Goal: Information Seeking & Learning: Check status

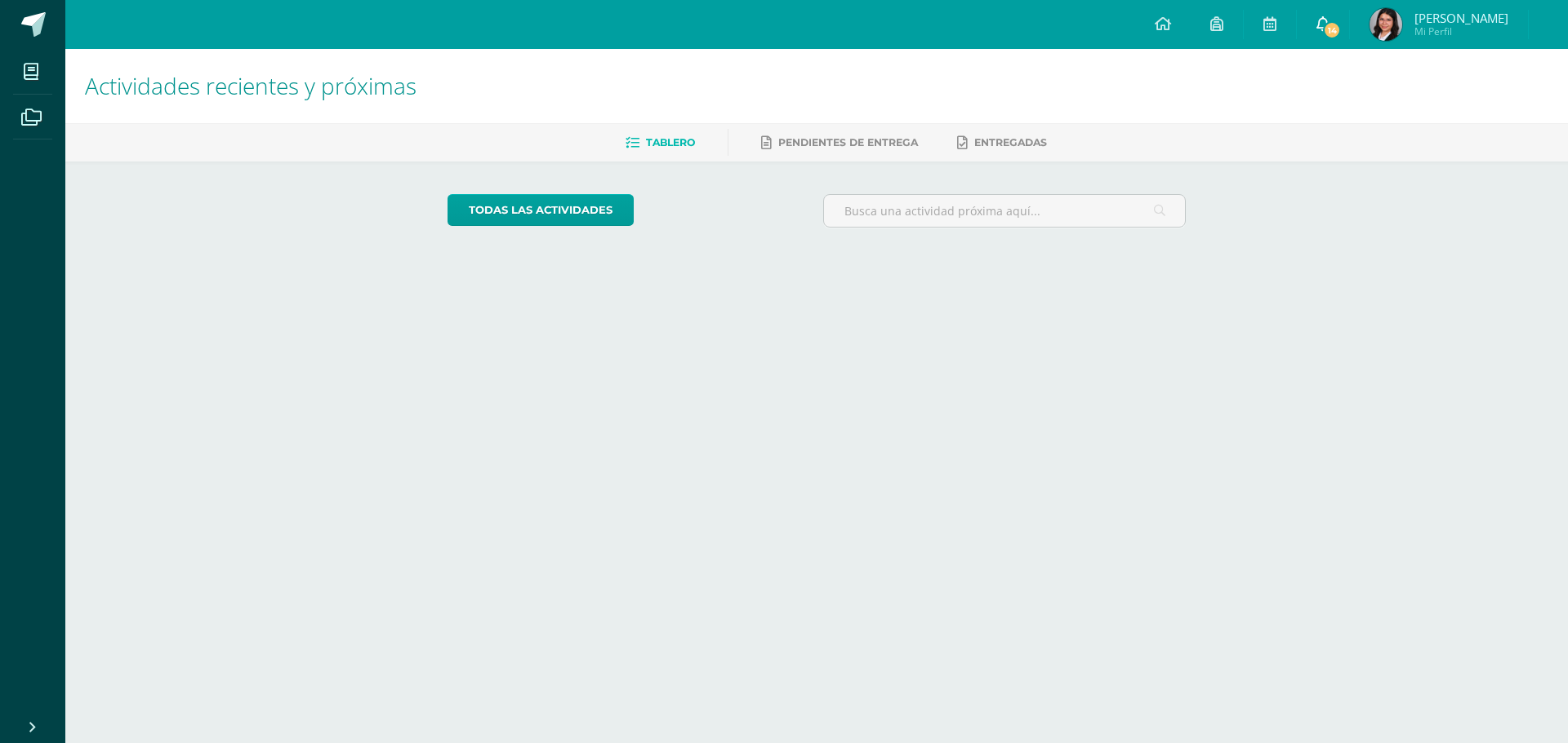
click at [1334, 34] on span "14" at bounding box center [1331, 30] width 18 height 18
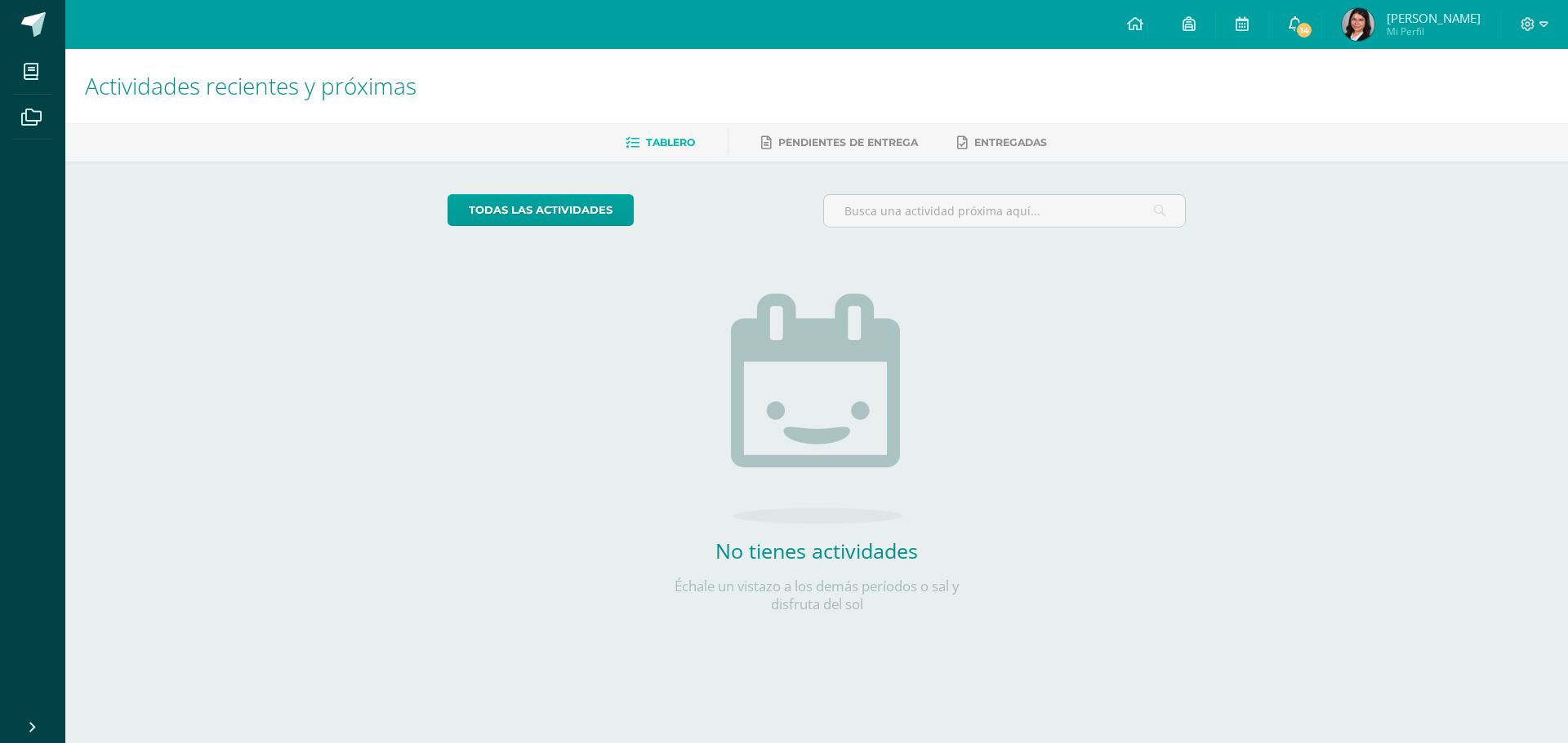
click at [1290, 27] on link "14" at bounding box center [1295, 24] width 52 height 49
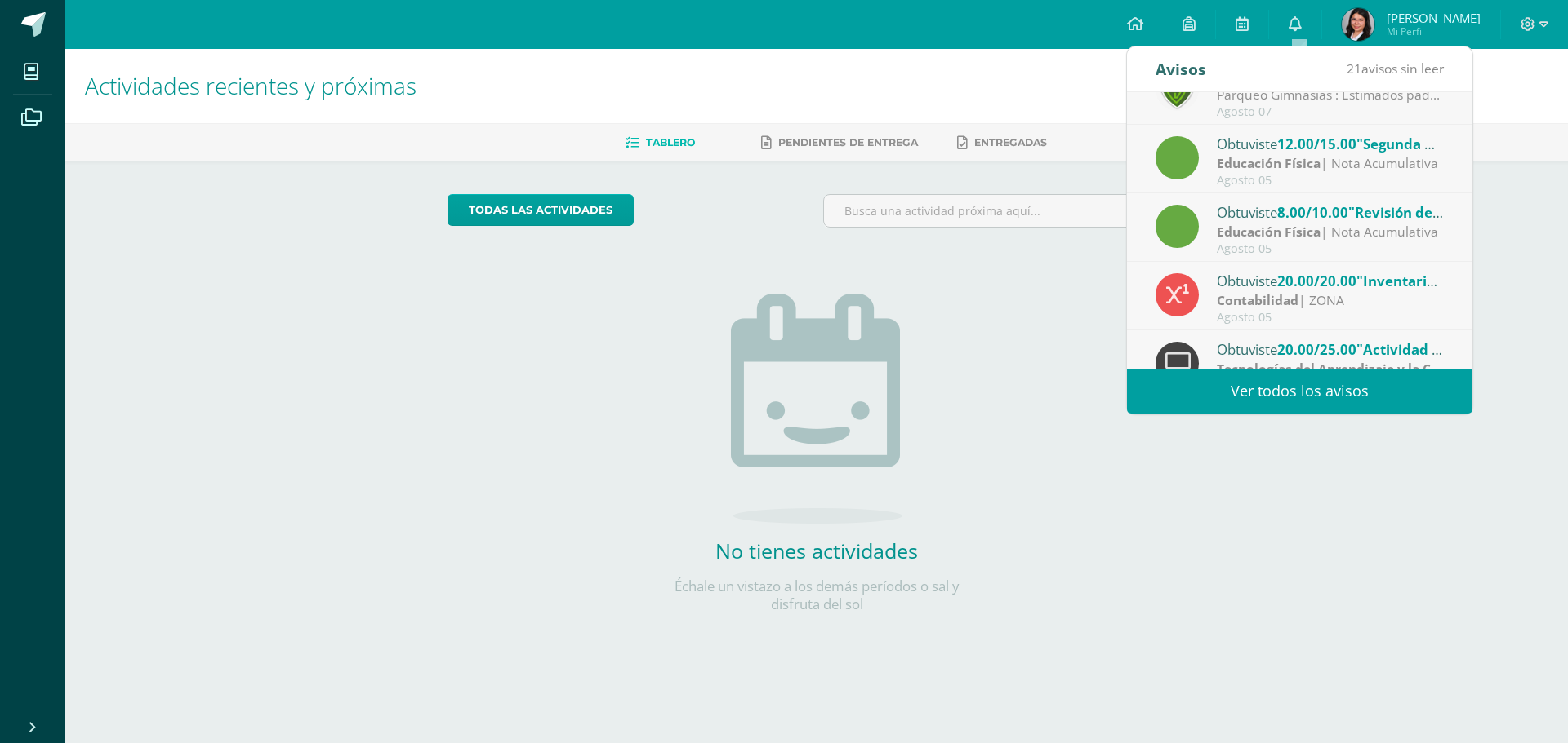
scroll to position [272, 0]
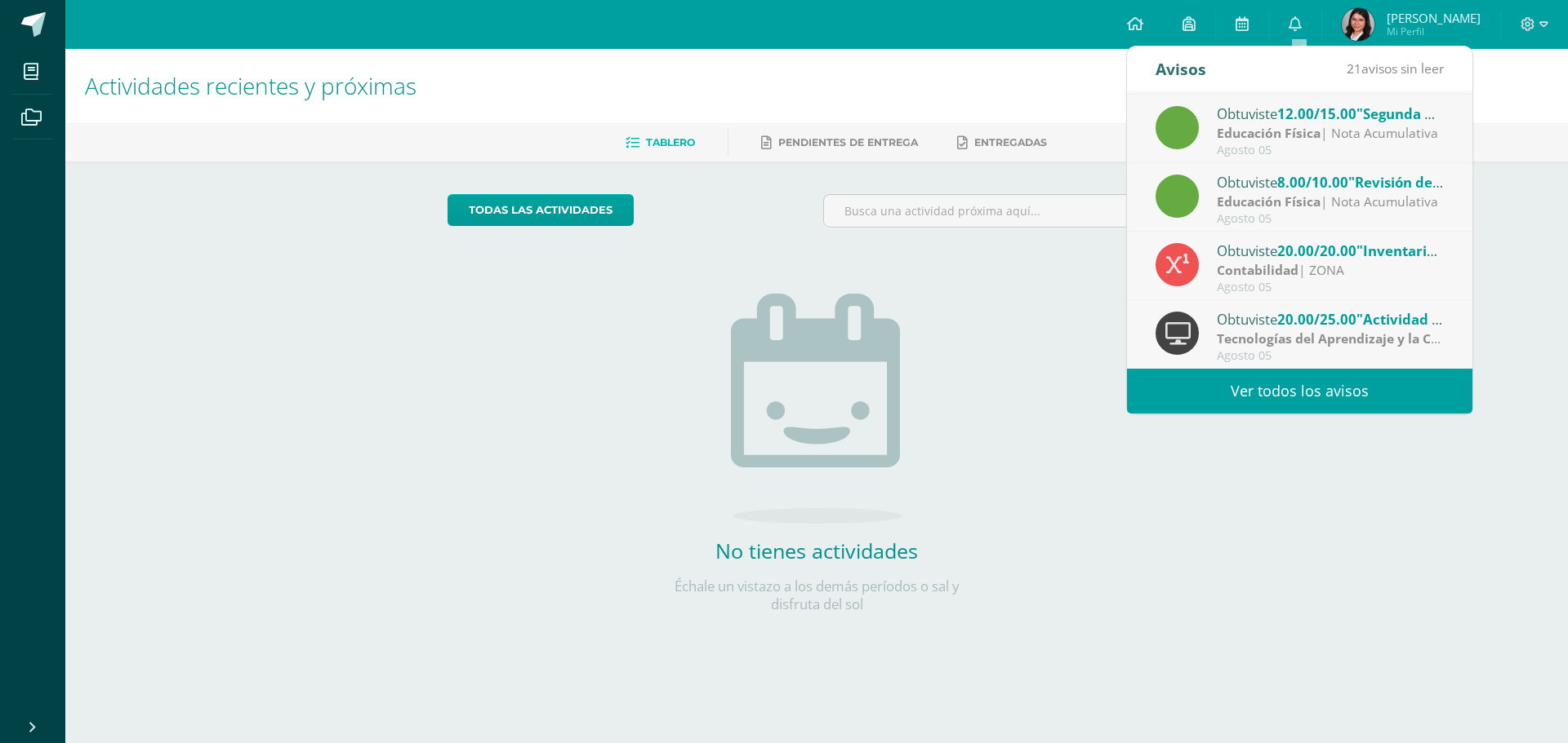
click at [1374, 253] on span ""Inventario 03"" at bounding box center [1408, 251] width 105 height 19
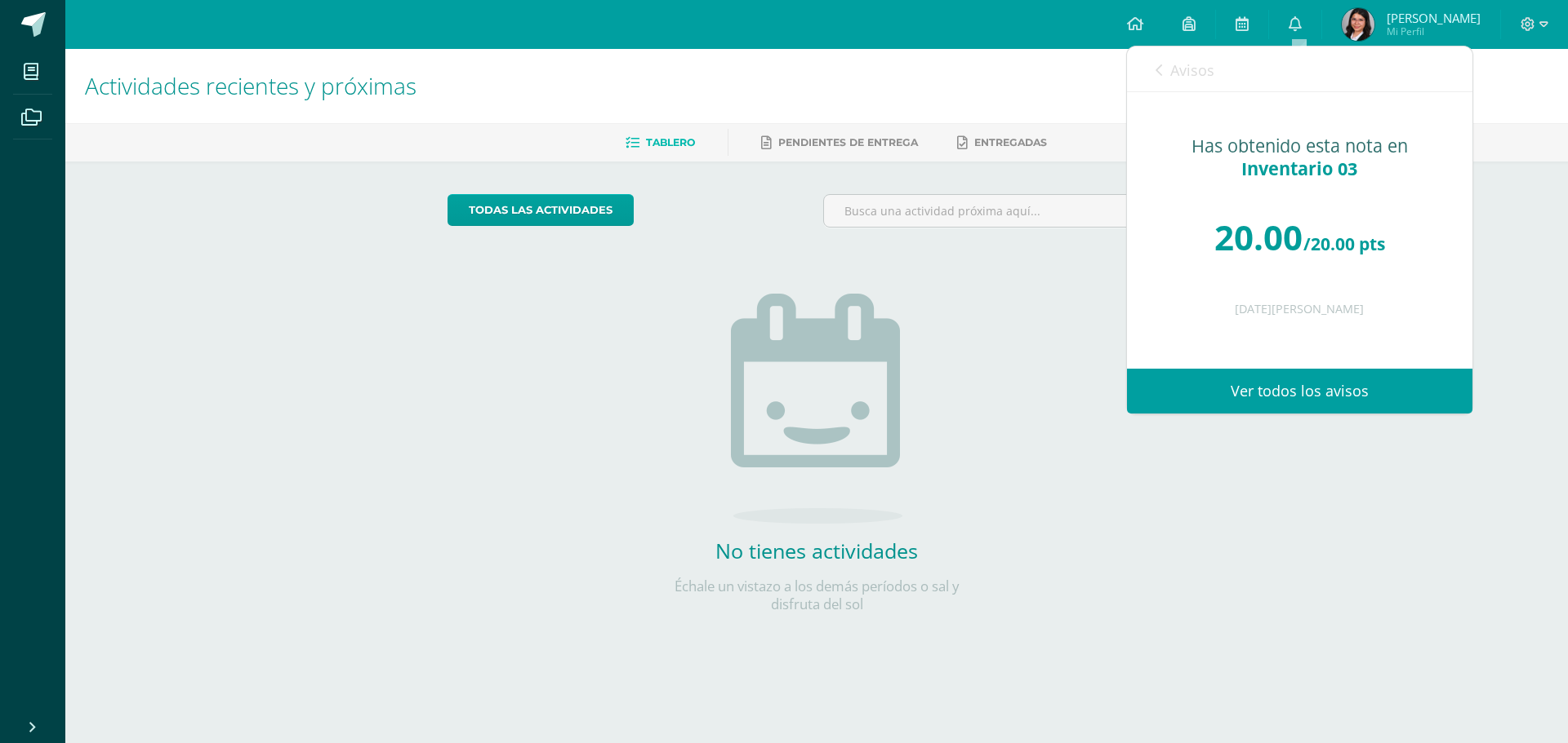
click at [1190, 72] on span "Avisos" at bounding box center [1192, 70] width 44 height 19
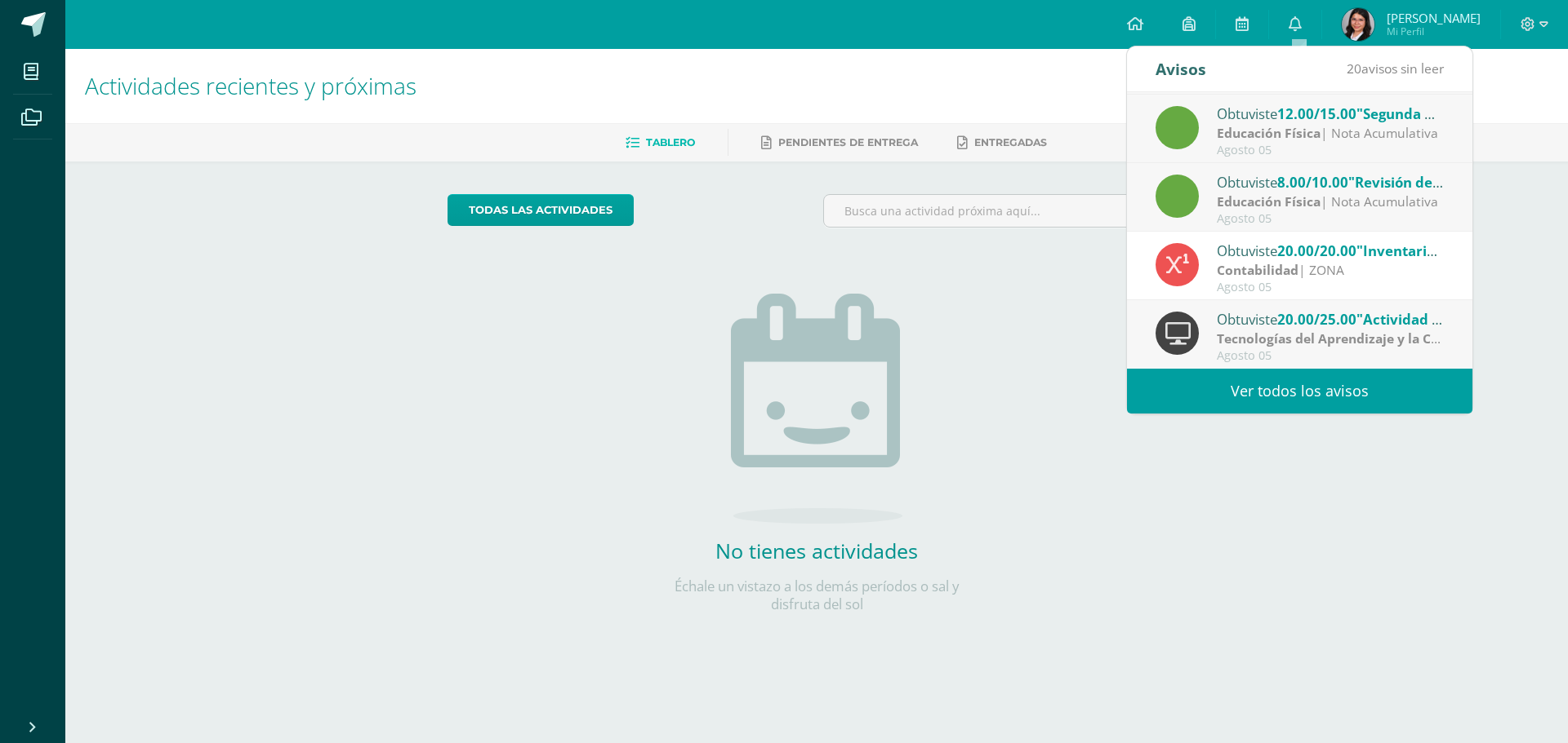
click at [1281, 206] on strong "Educación Física" at bounding box center [1268, 201] width 104 height 18
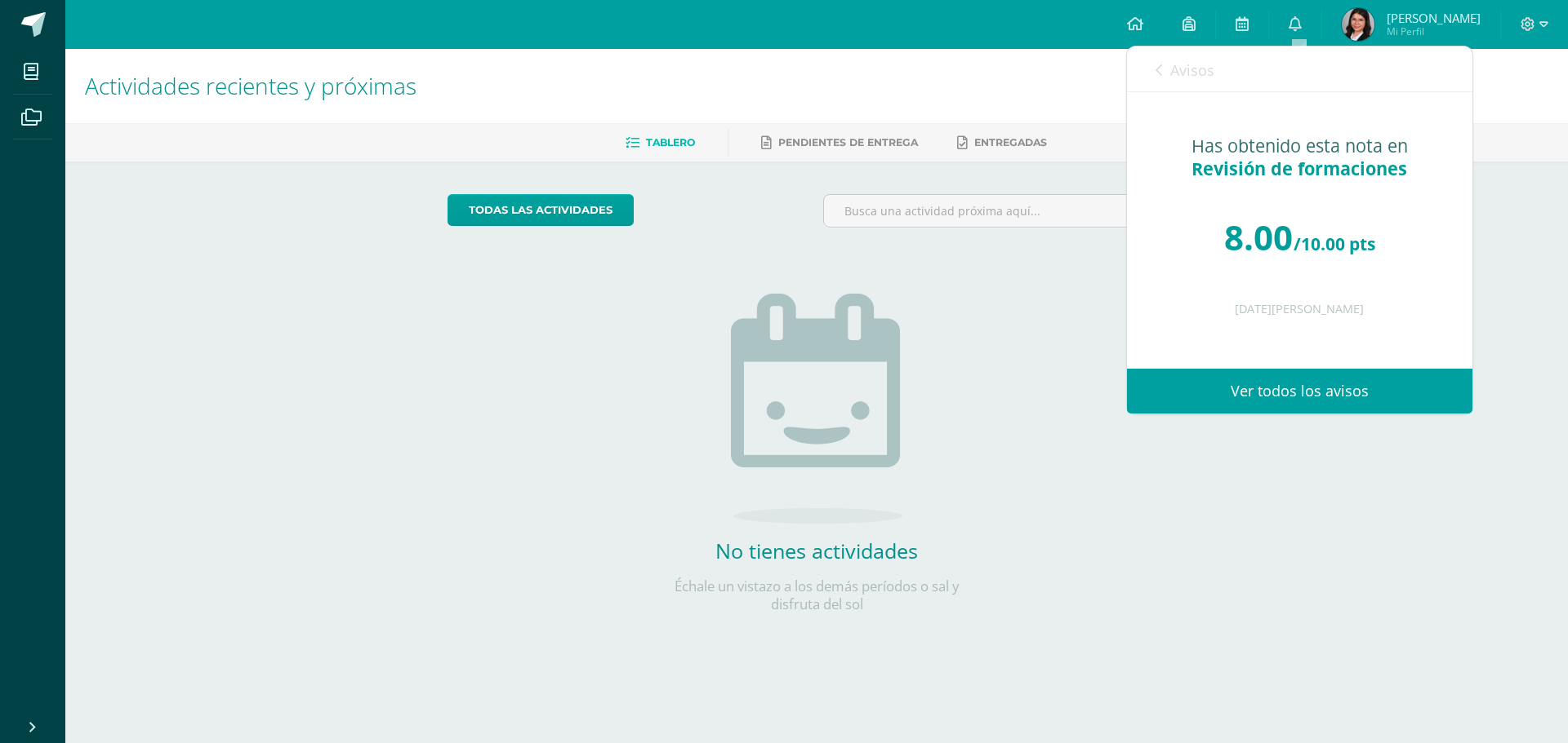
click at [1172, 71] on span "Avisos" at bounding box center [1192, 70] width 44 height 19
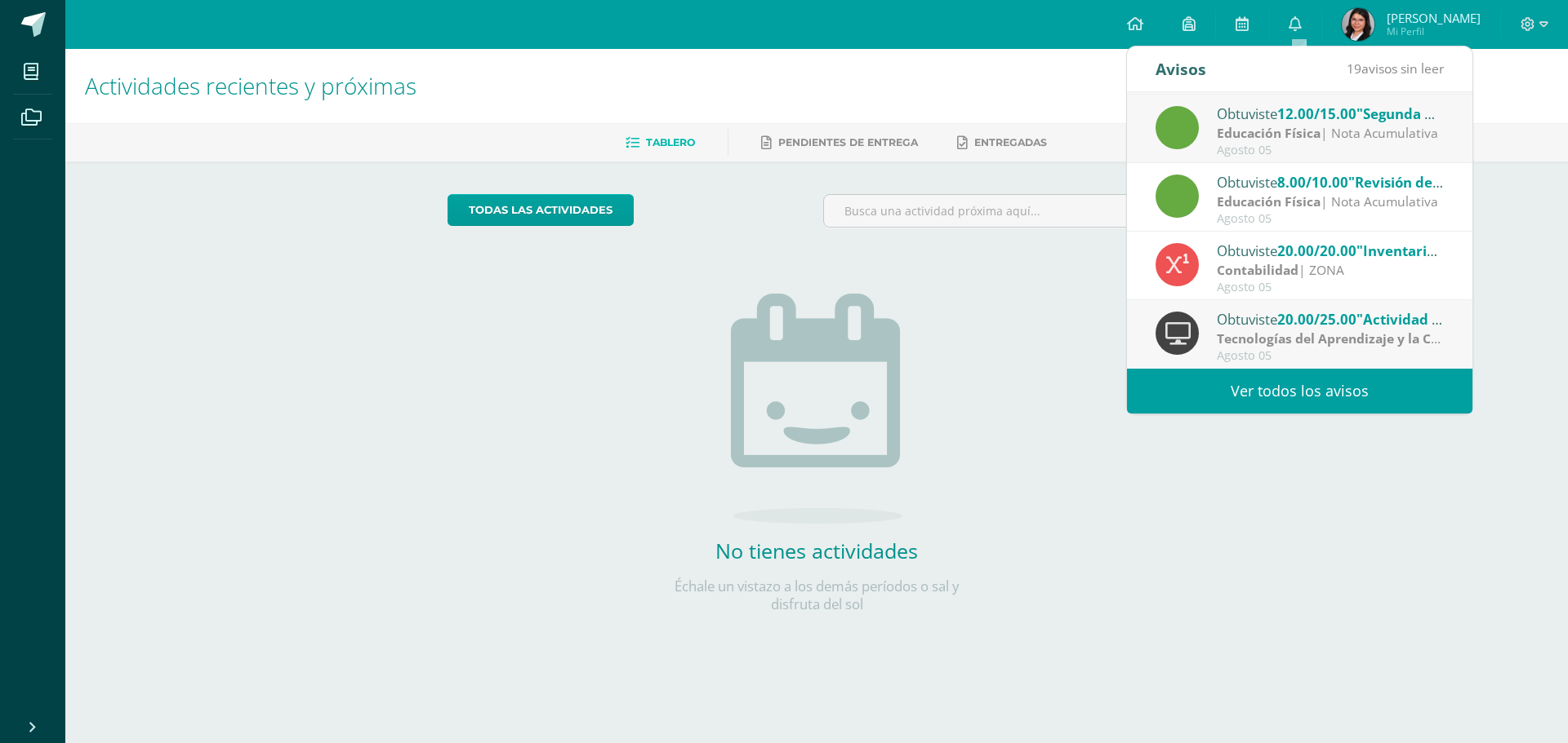
click at [1247, 132] on strong "Educación Física" at bounding box center [1268, 133] width 104 height 18
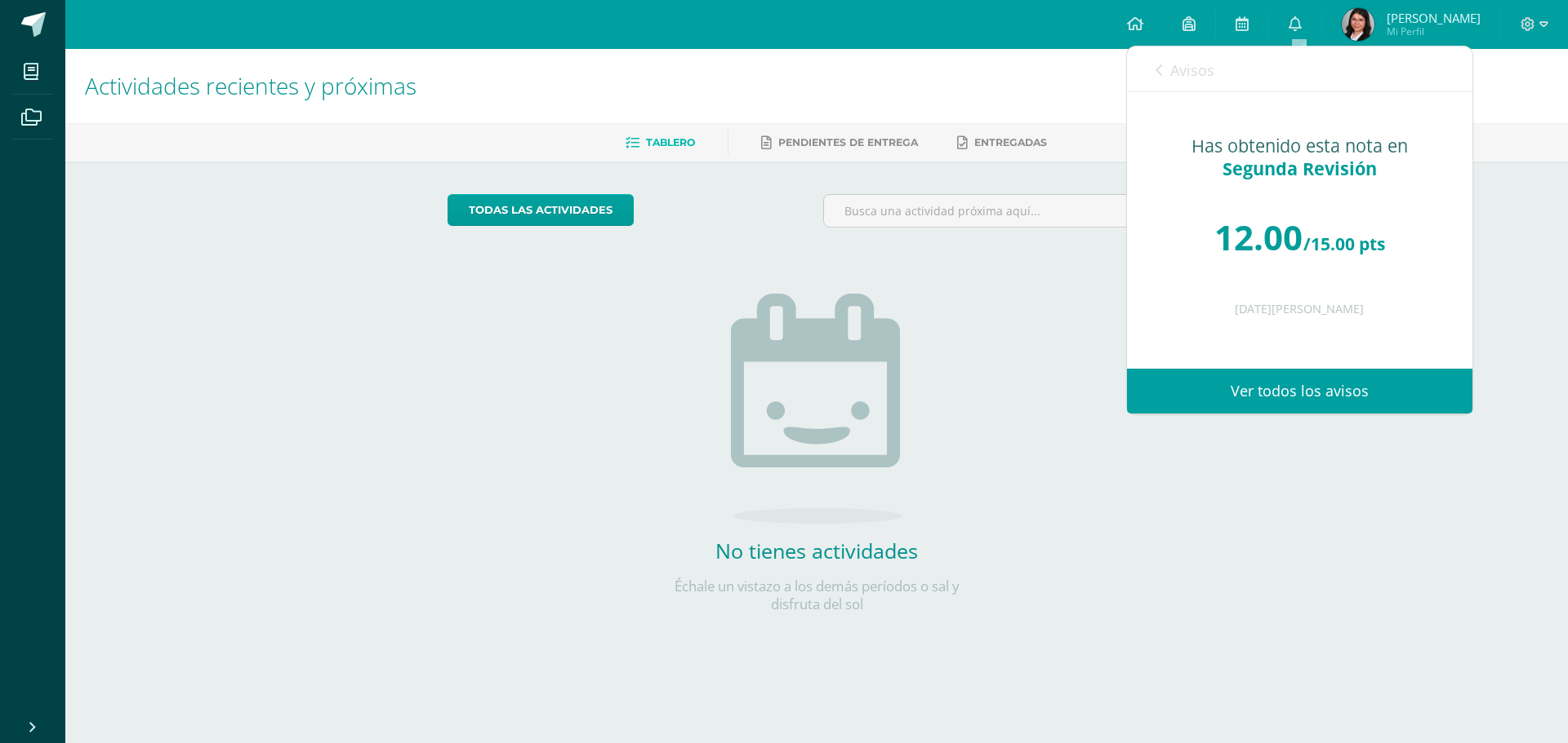
click at [1192, 80] on link "Avisos" at bounding box center [1185, 69] width 59 height 46
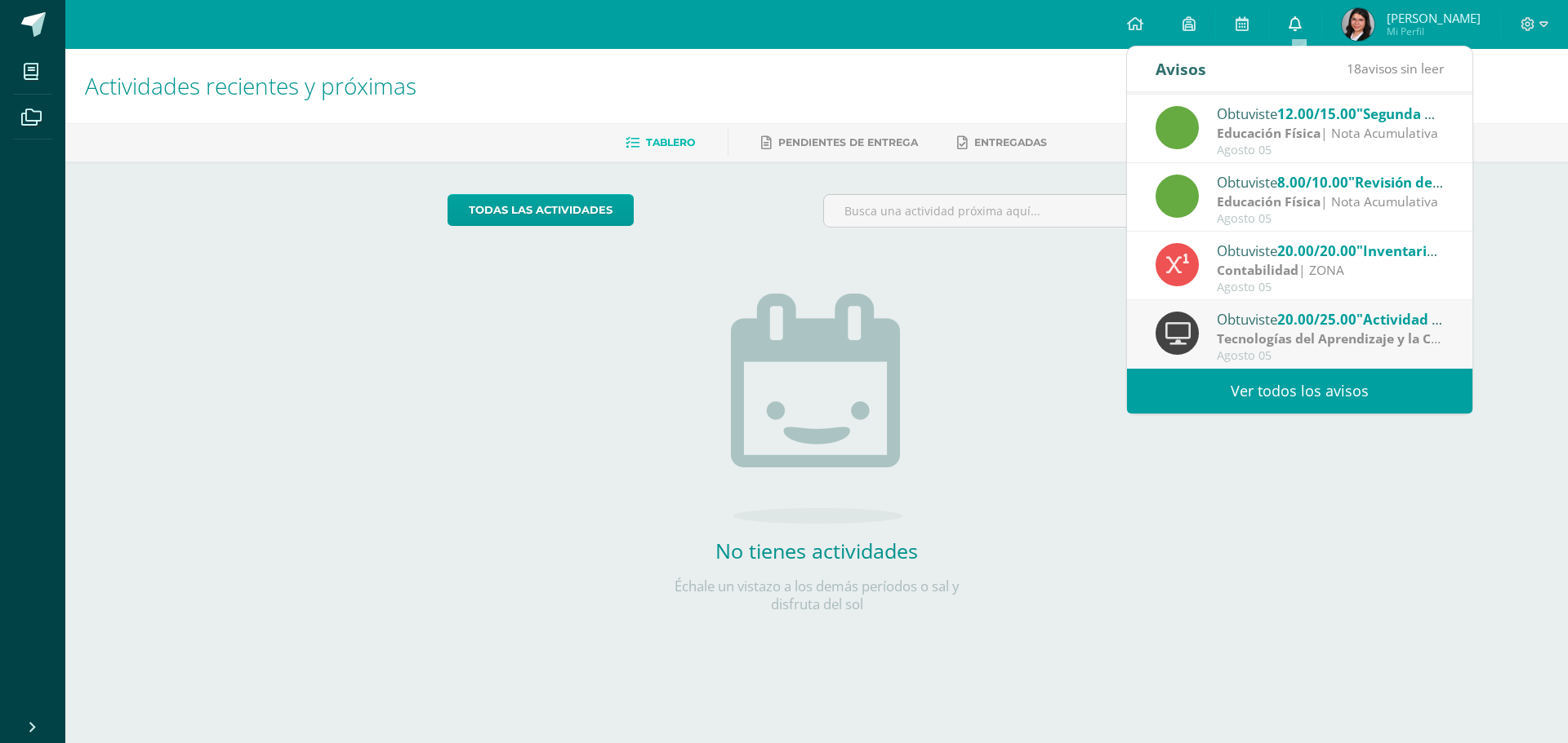
click at [1305, 32] on link "0" at bounding box center [1295, 24] width 52 height 49
click at [1398, 20] on span "[PERSON_NAME]" at bounding box center [1433, 18] width 94 height 16
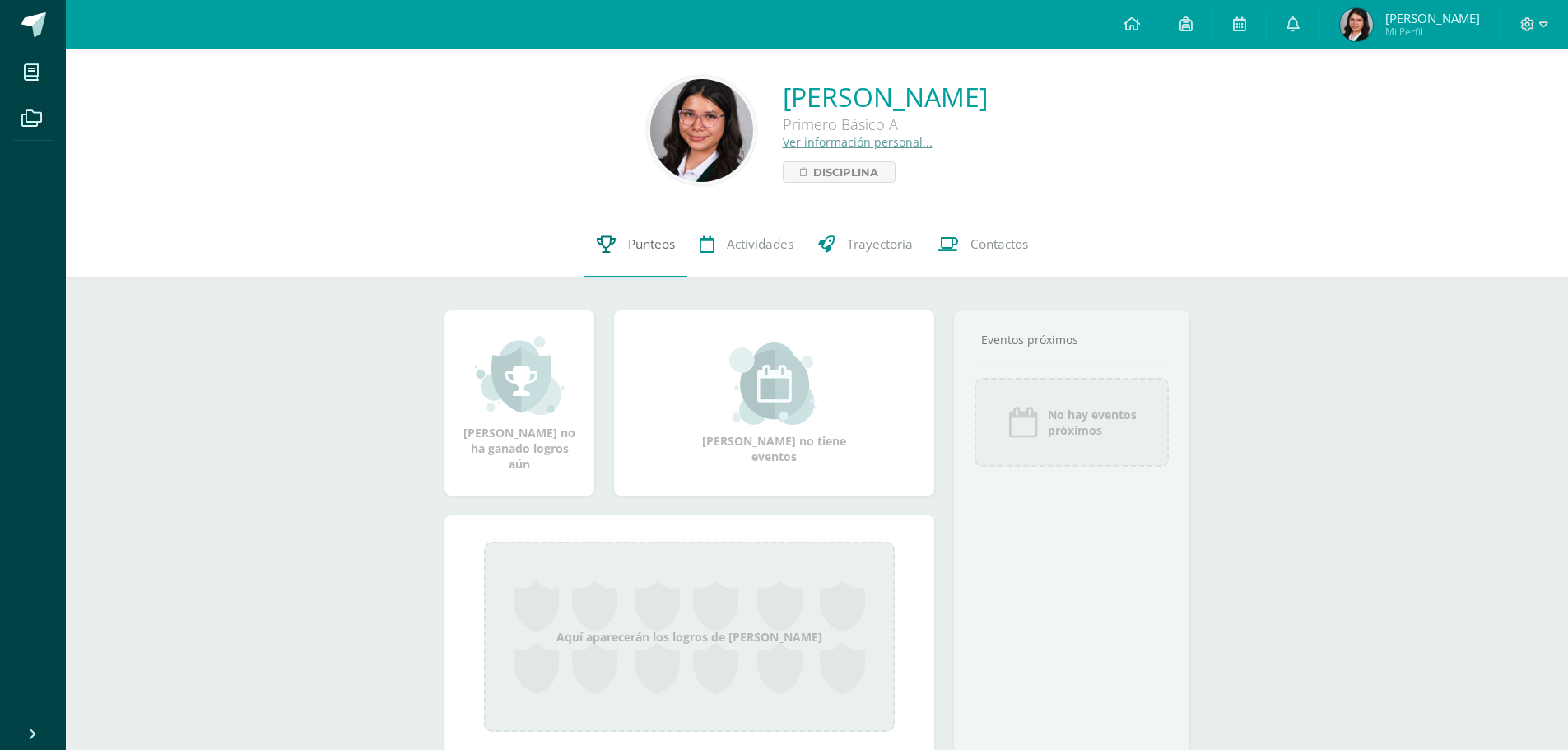
click at [646, 239] on span "Punteos" at bounding box center [651, 244] width 47 height 17
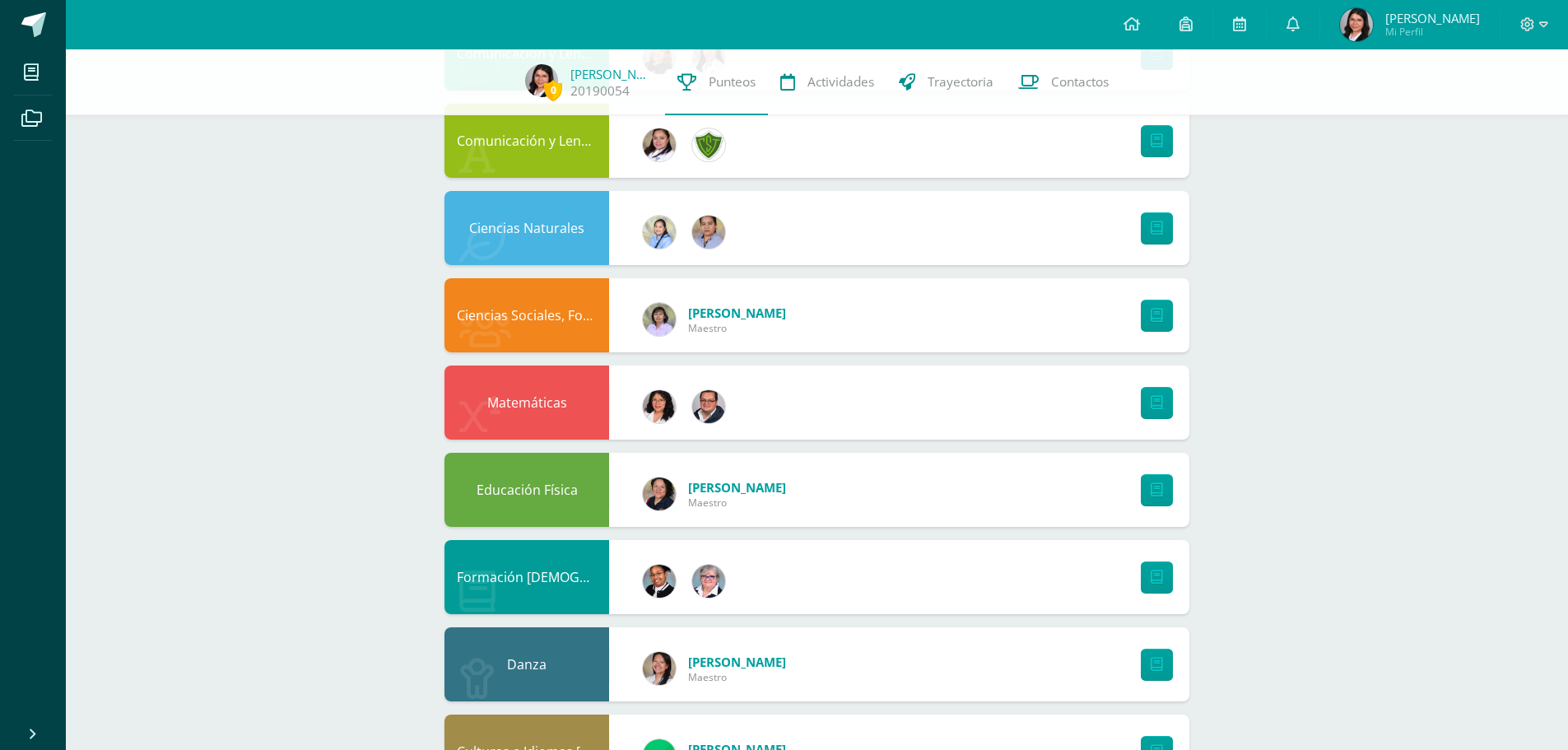
scroll to position [659, 0]
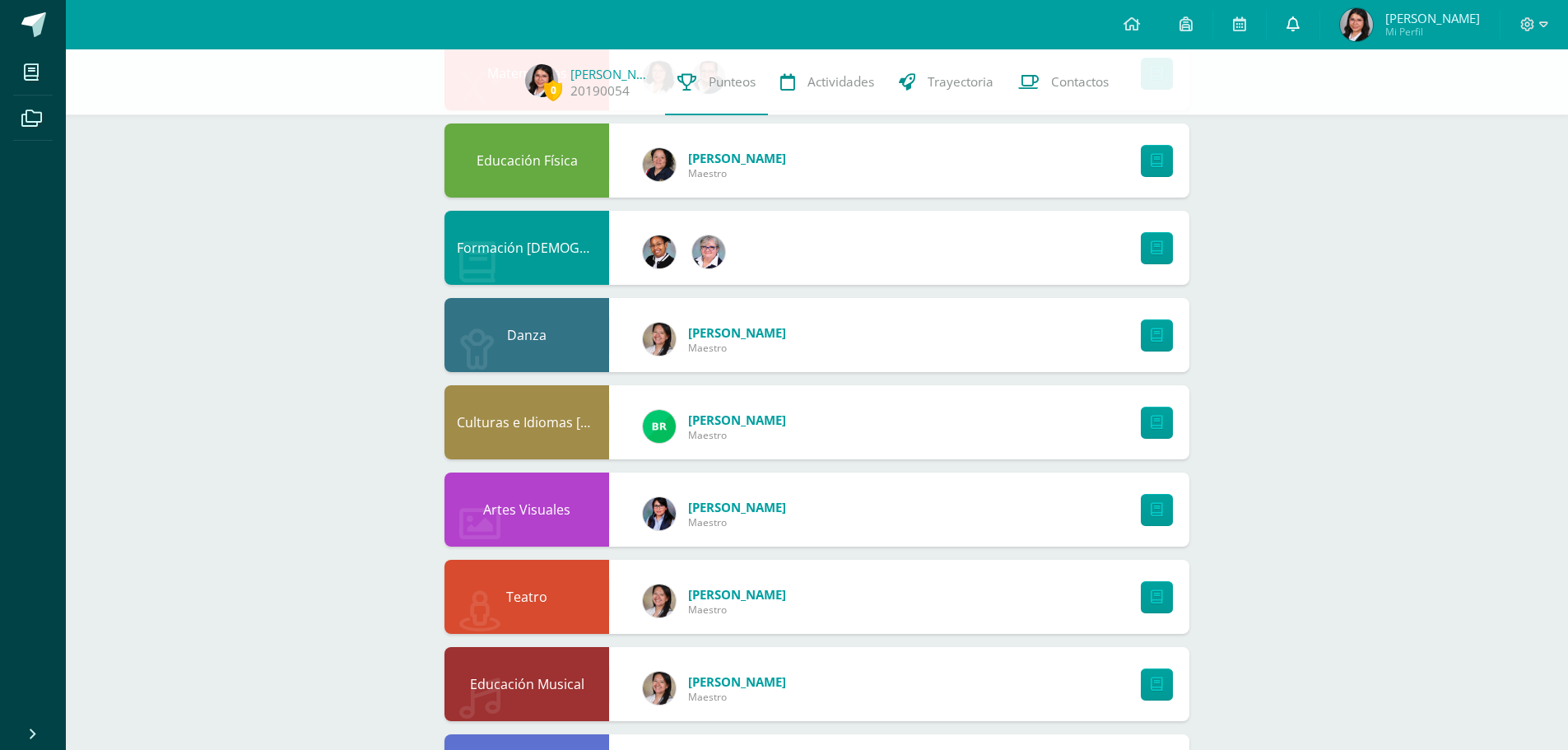
click at [1295, 17] on icon at bounding box center [1293, 23] width 13 height 14
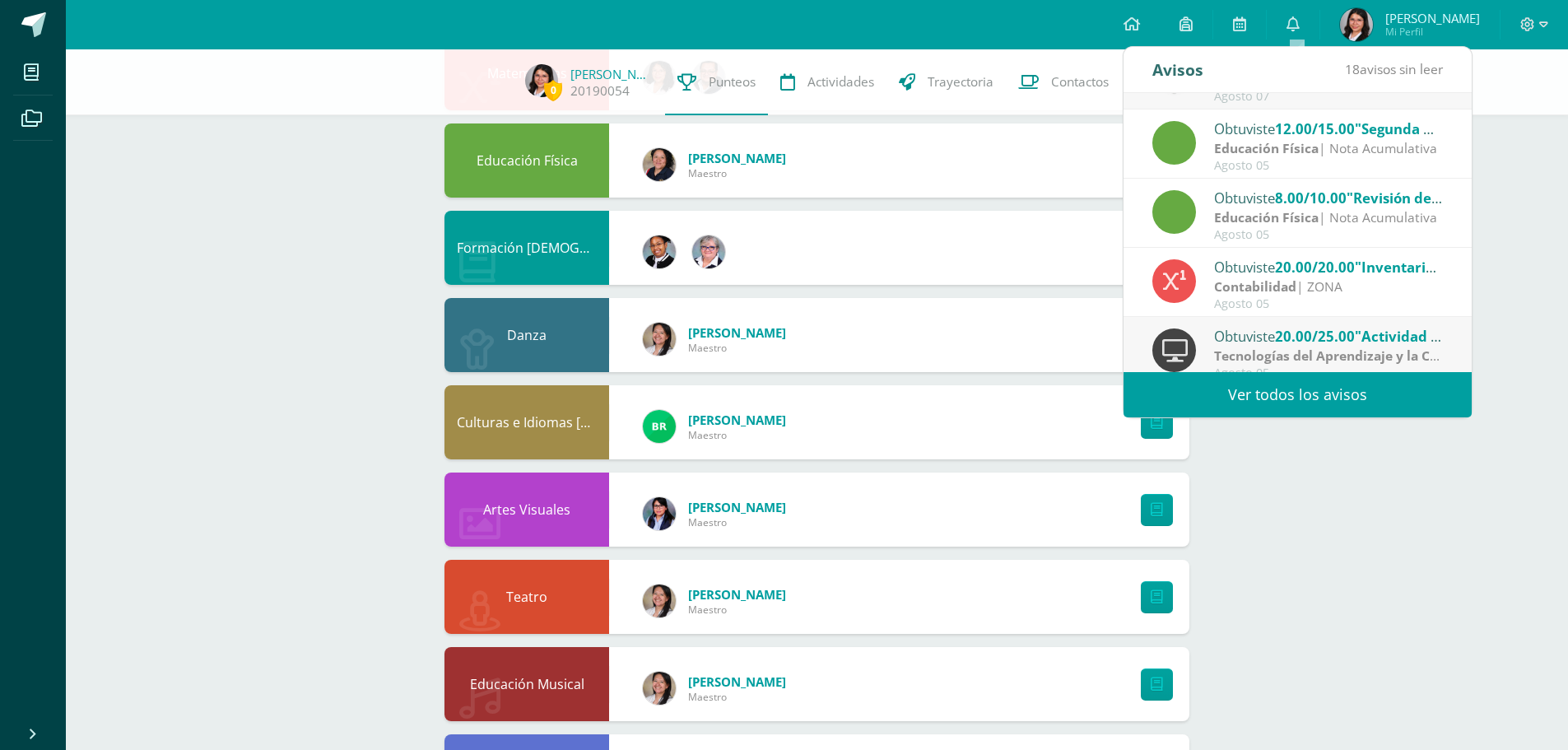
scroll to position [274, 0]
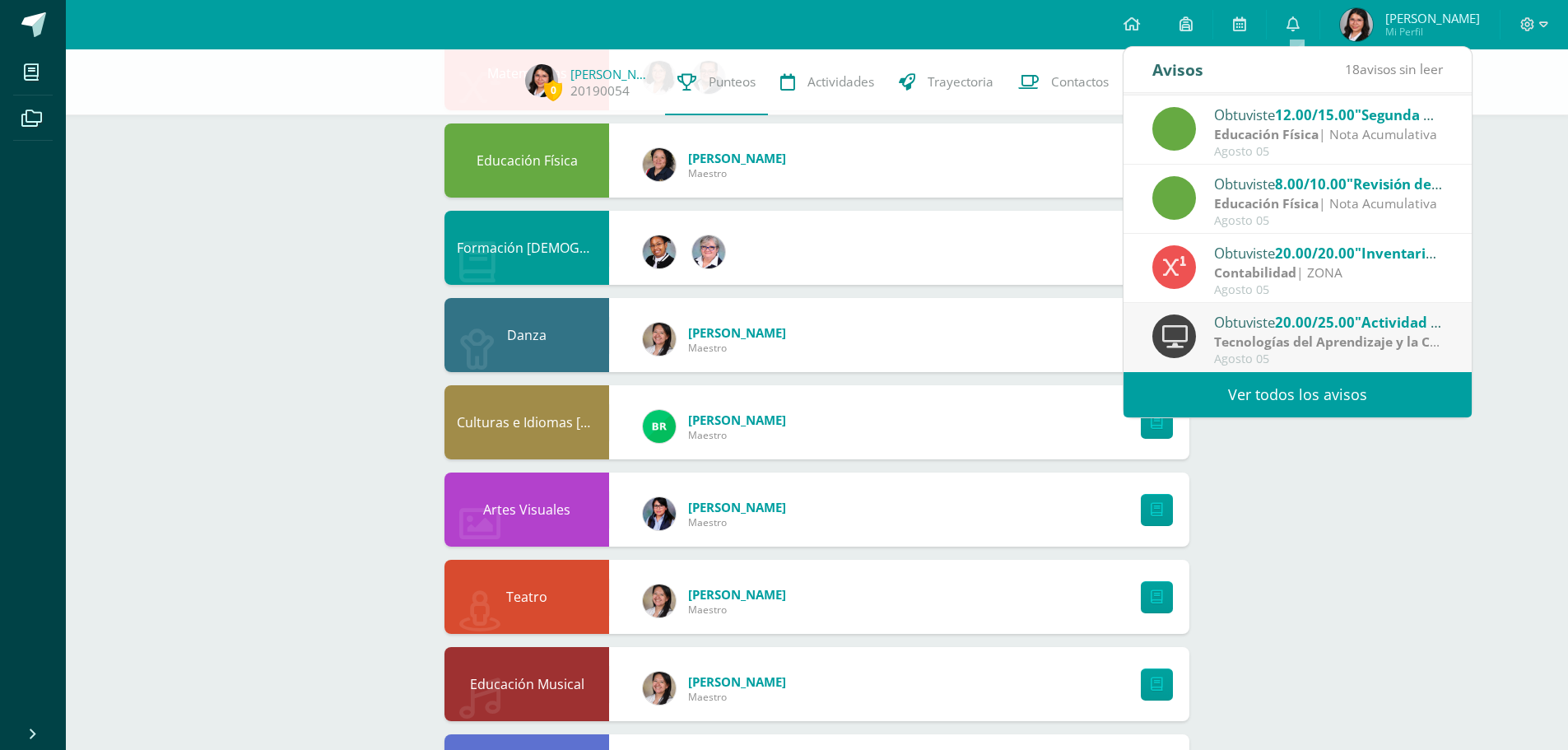
click at [1261, 131] on strong "Educación Física" at bounding box center [1266, 134] width 105 height 18
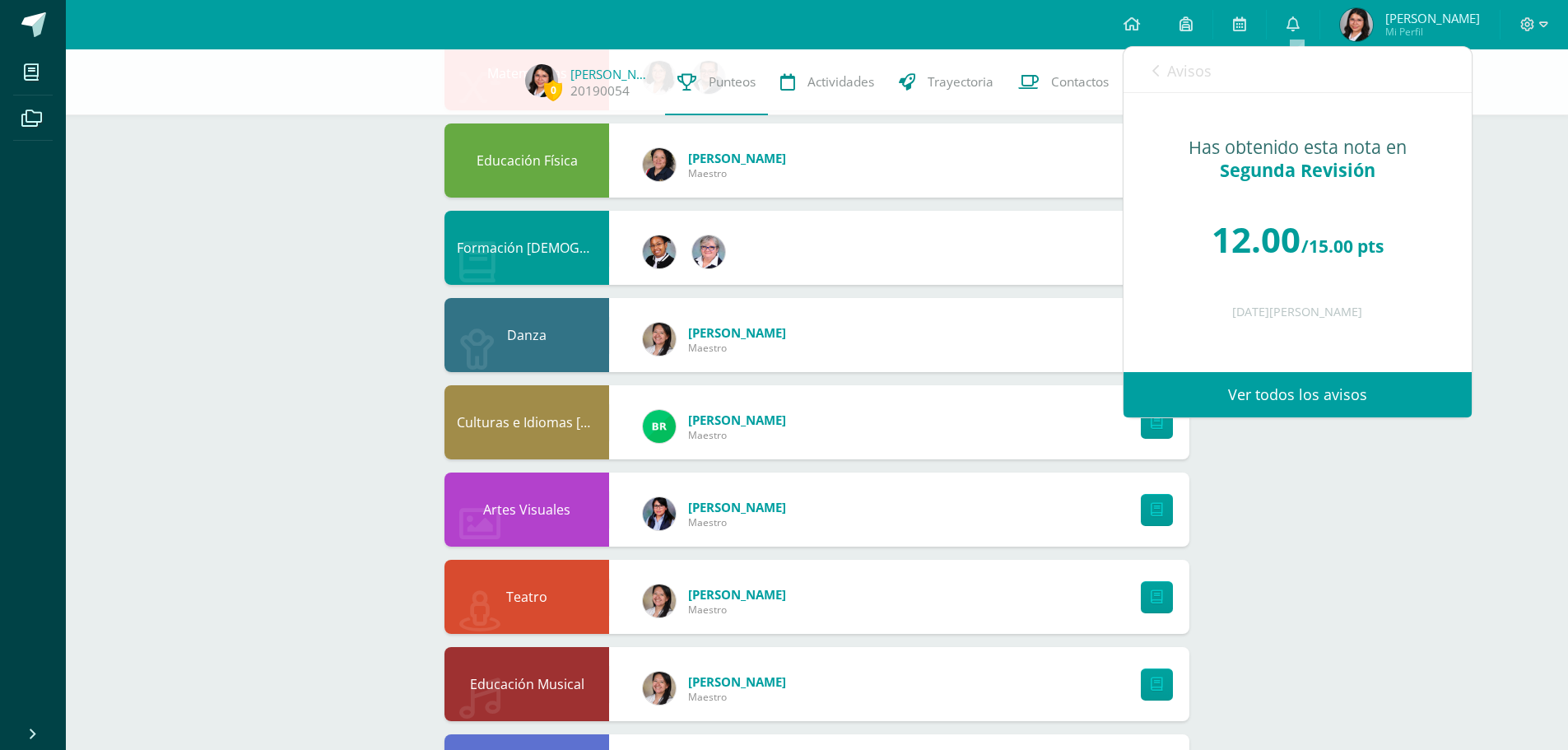
click at [1170, 77] on span "Avisos" at bounding box center [1189, 71] width 44 height 20
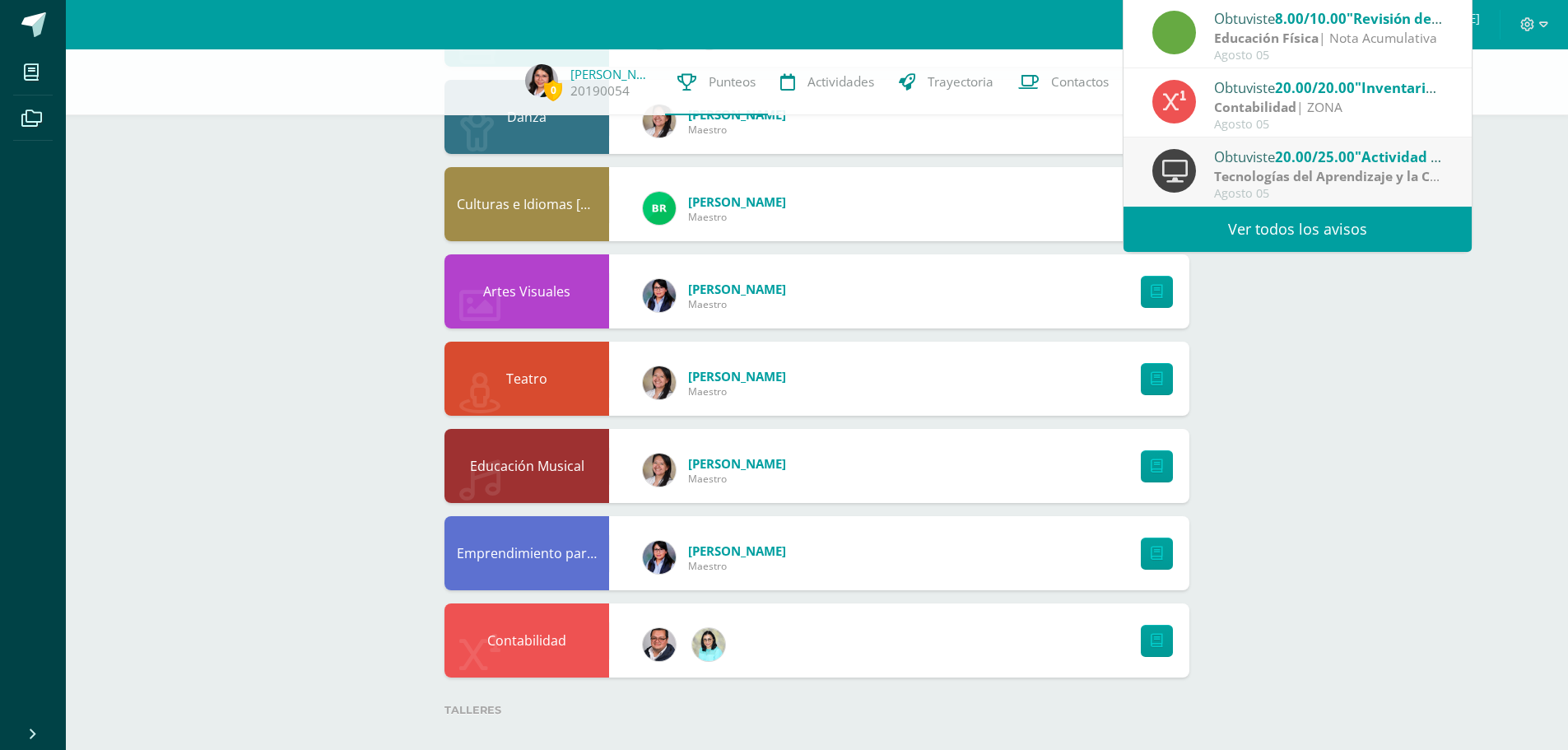
scroll to position [894, 0]
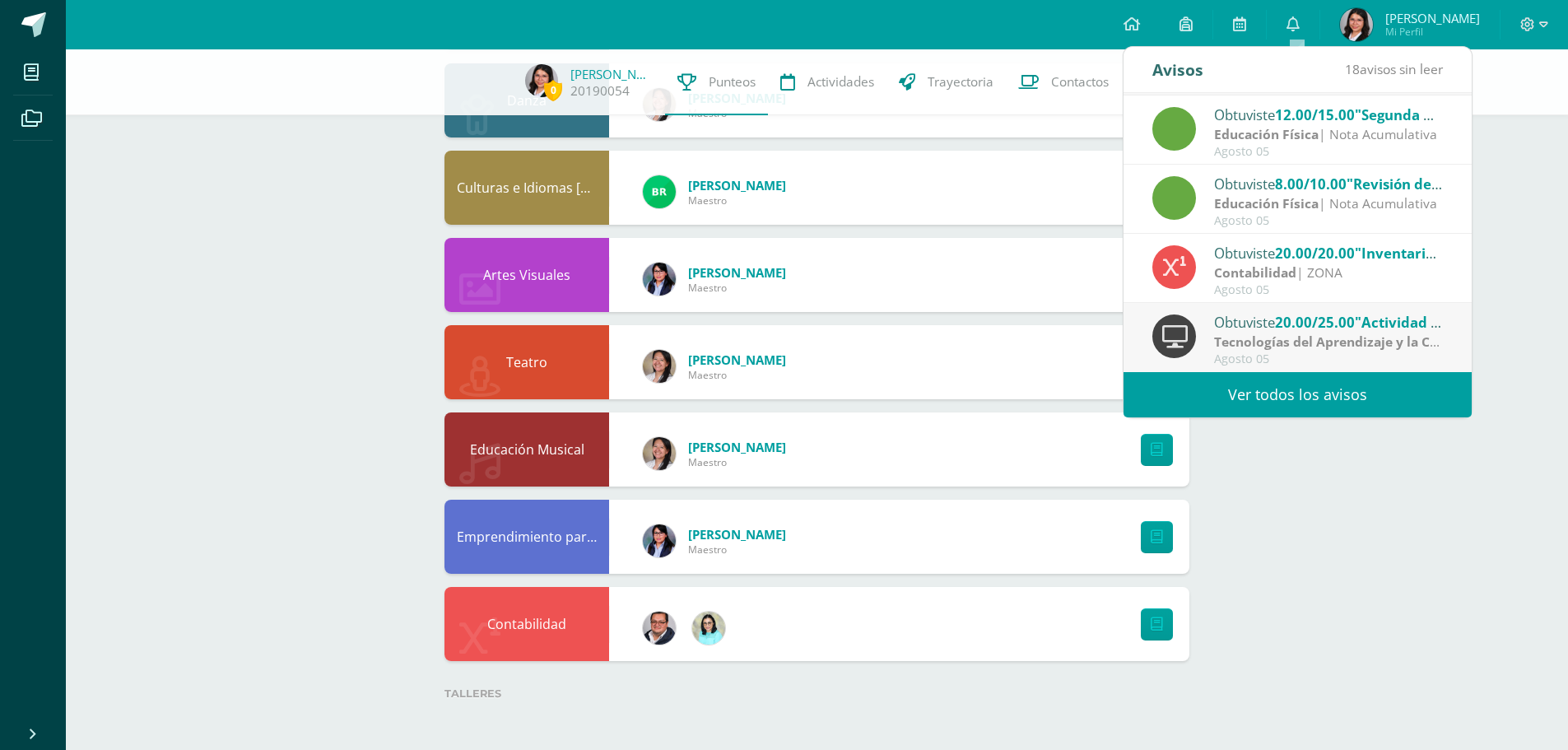
click at [1304, 394] on link "Ver todos los avisos" at bounding box center [1297, 395] width 348 height 45
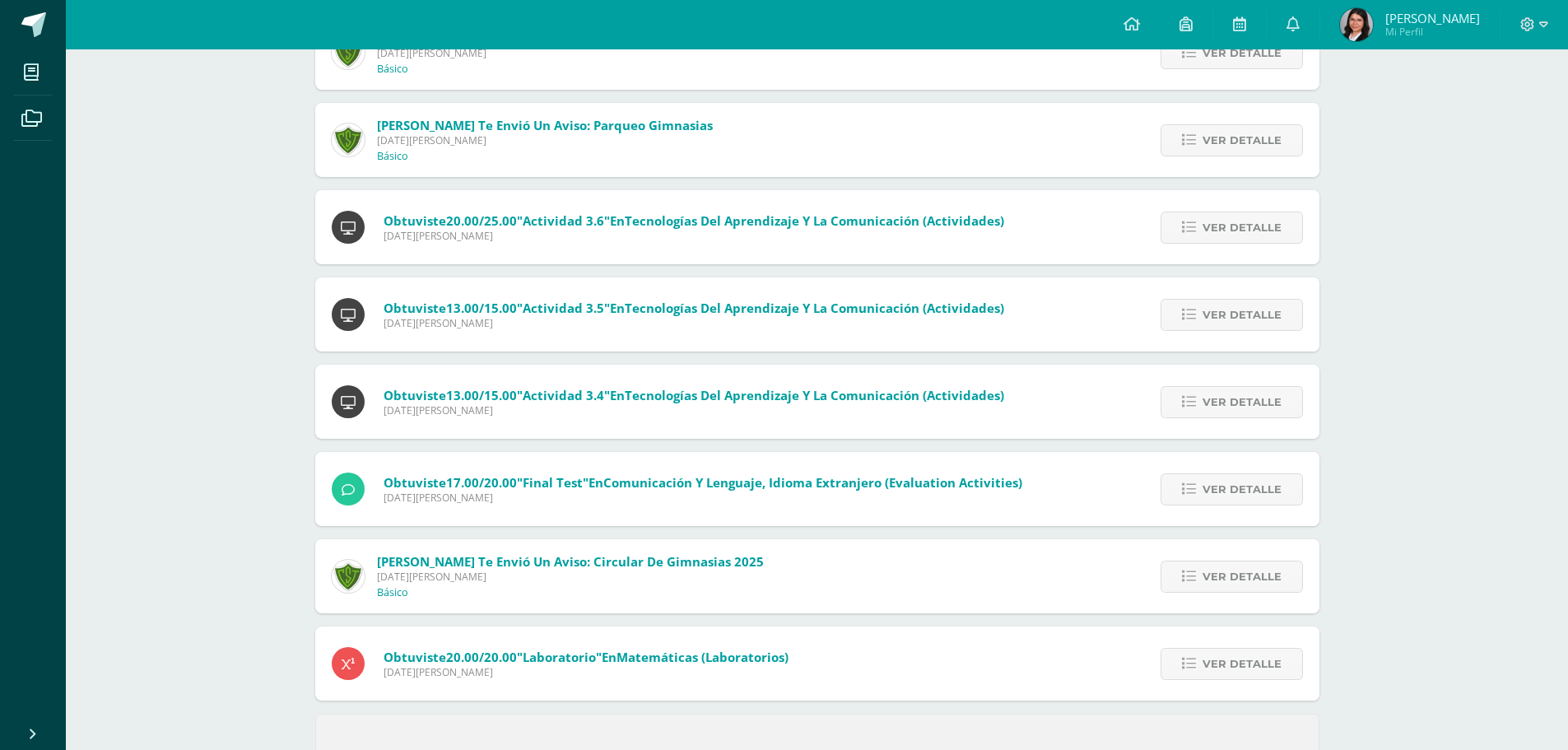
scroll to position [452, 0]
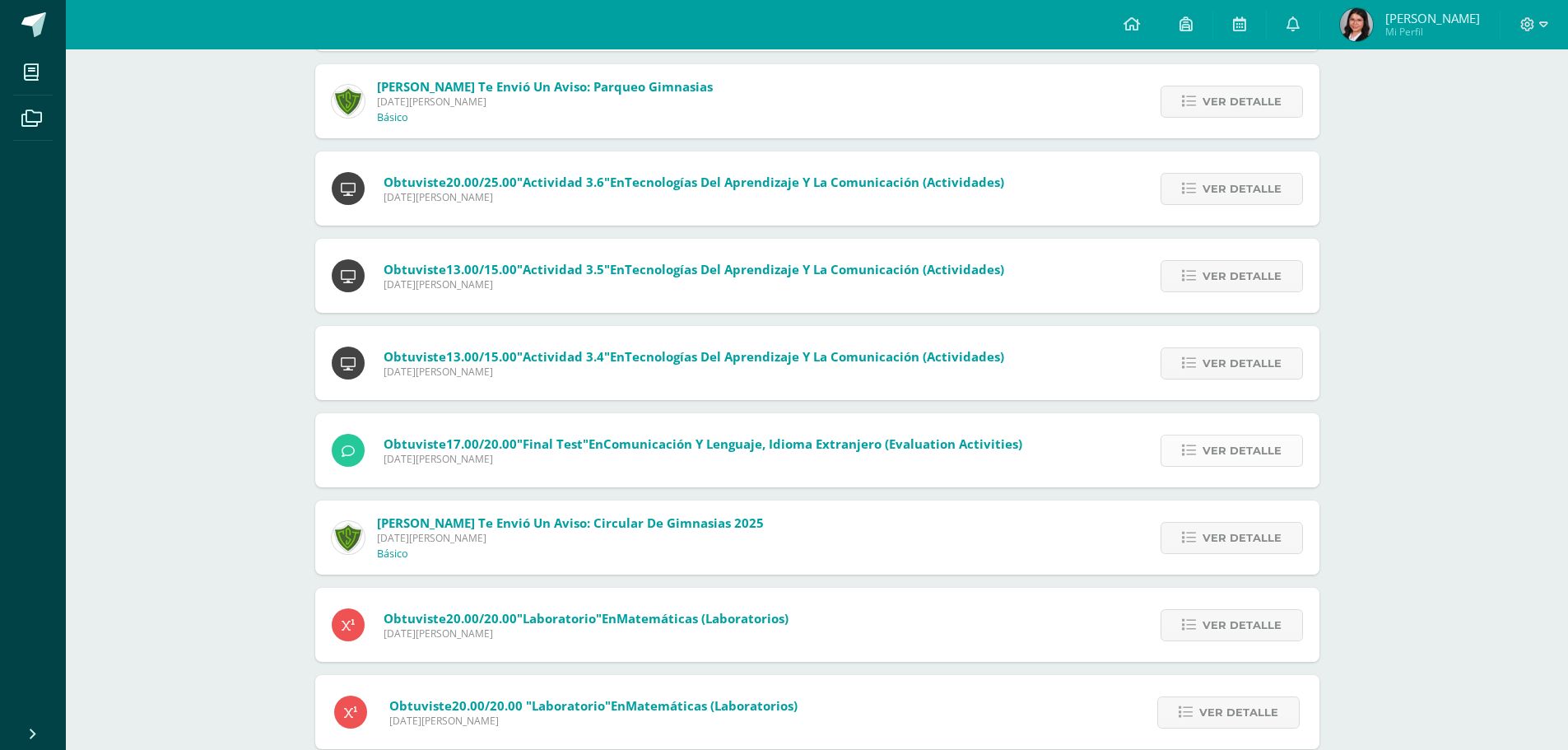
click at [1243, 438] on span "Ver detalle" at bounding box center [1242, 451] width 79 height 31
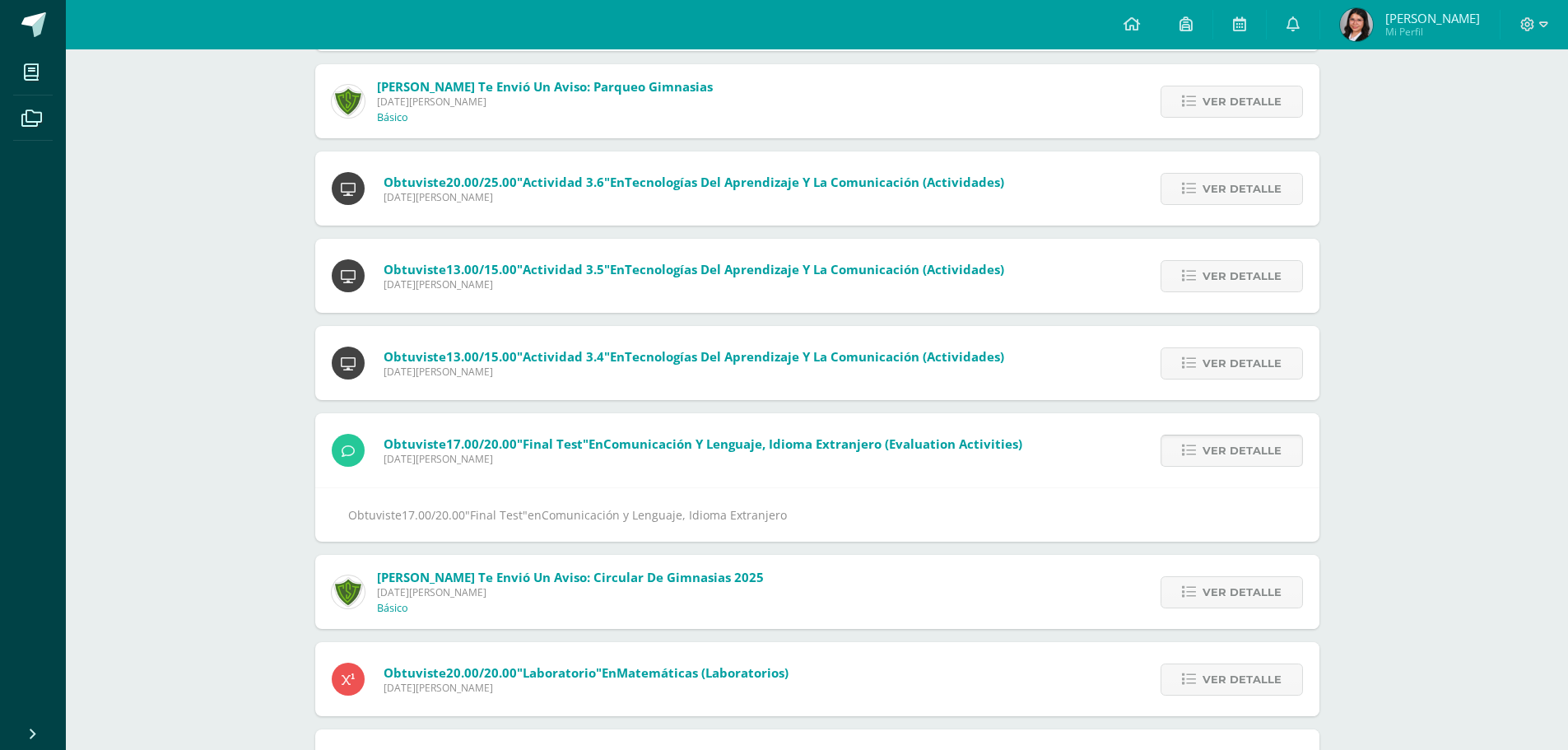
click at [1232, 450] on span "Ver detalle" at bounding box center [1242, 451] width 79 height 31
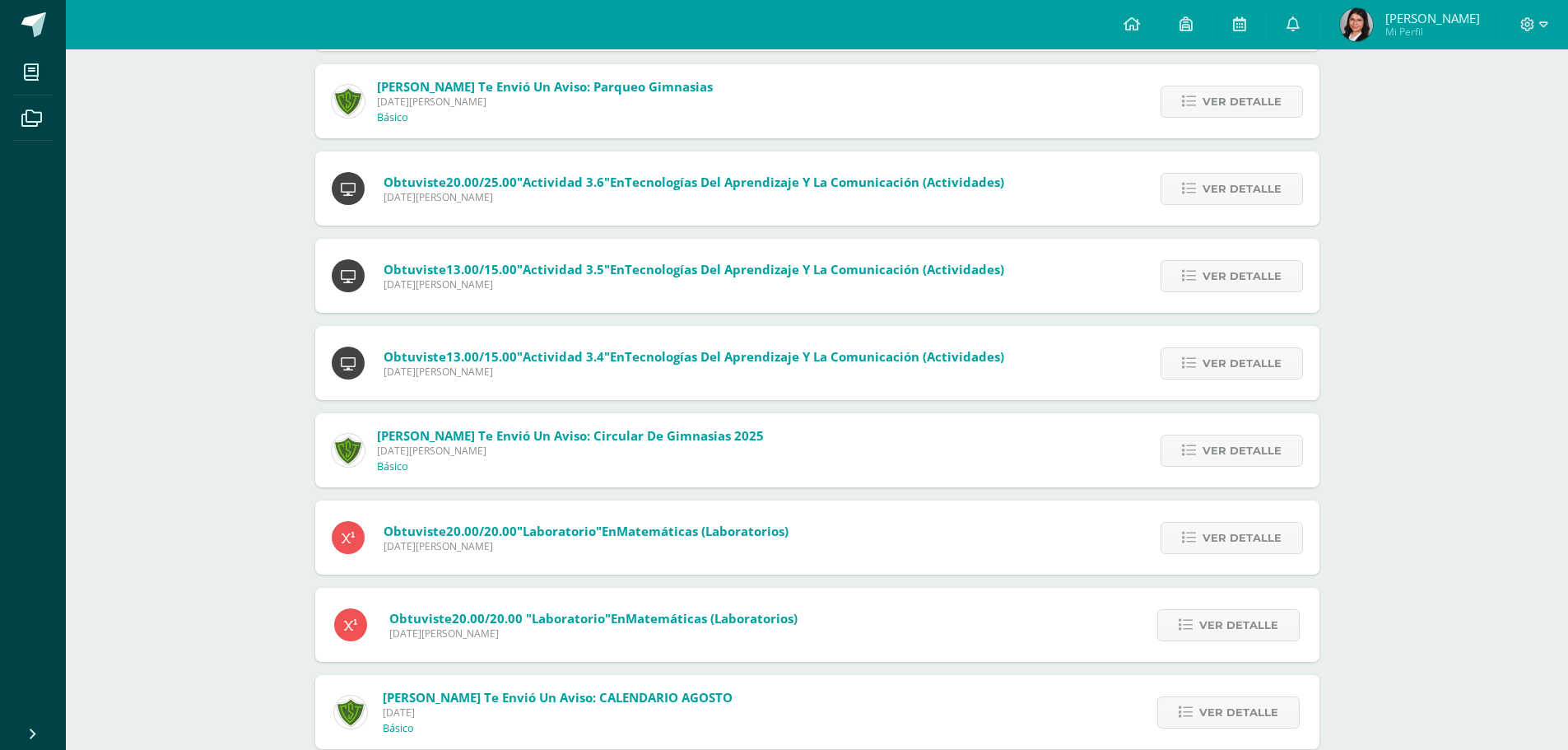
click at [1232, 450] on span "Ver detalle" at bounding box center [1242, 451] width 79 height 31
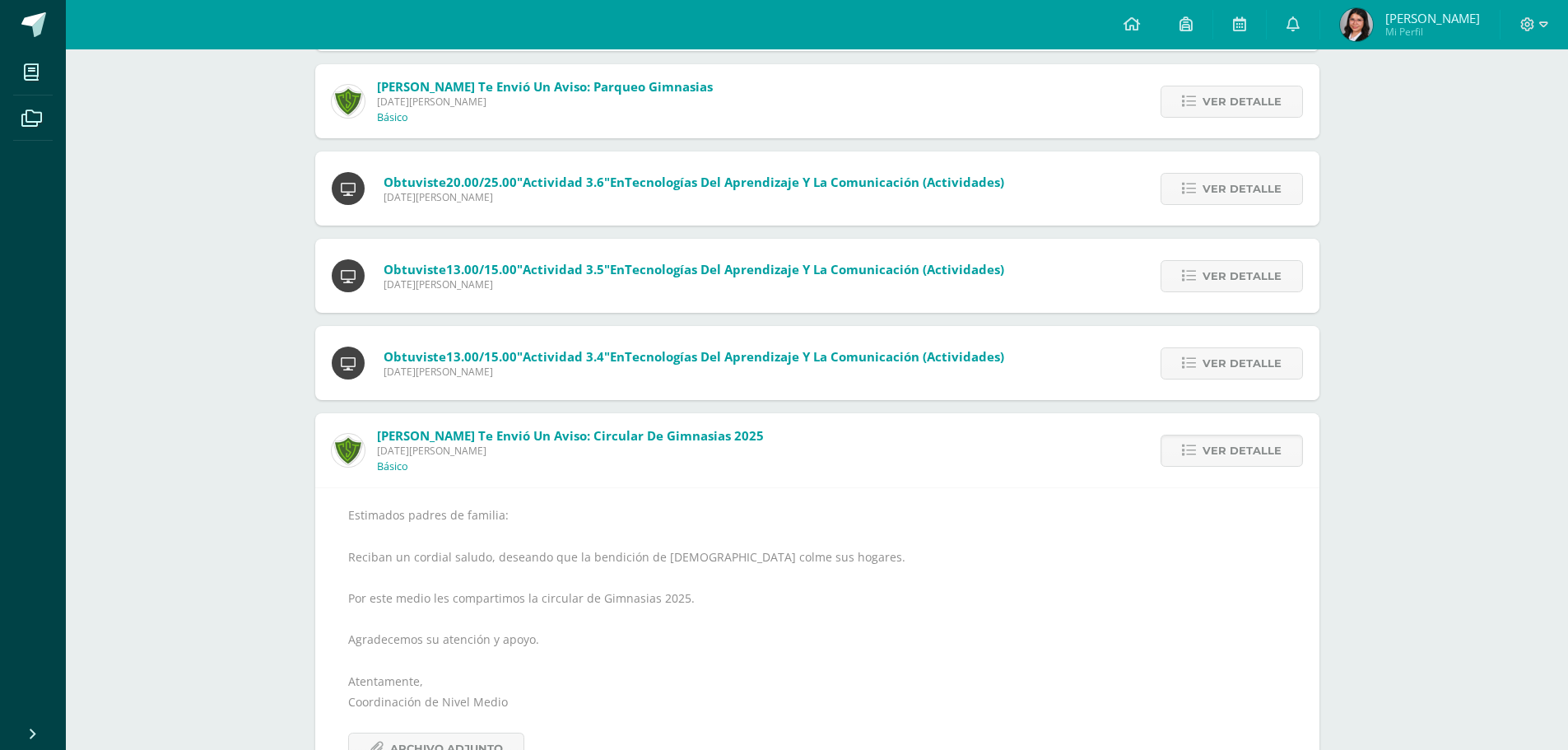
click at [1232, 450] on span "Ver detalle" at bounding box center [1242, 451] width 79 height 31
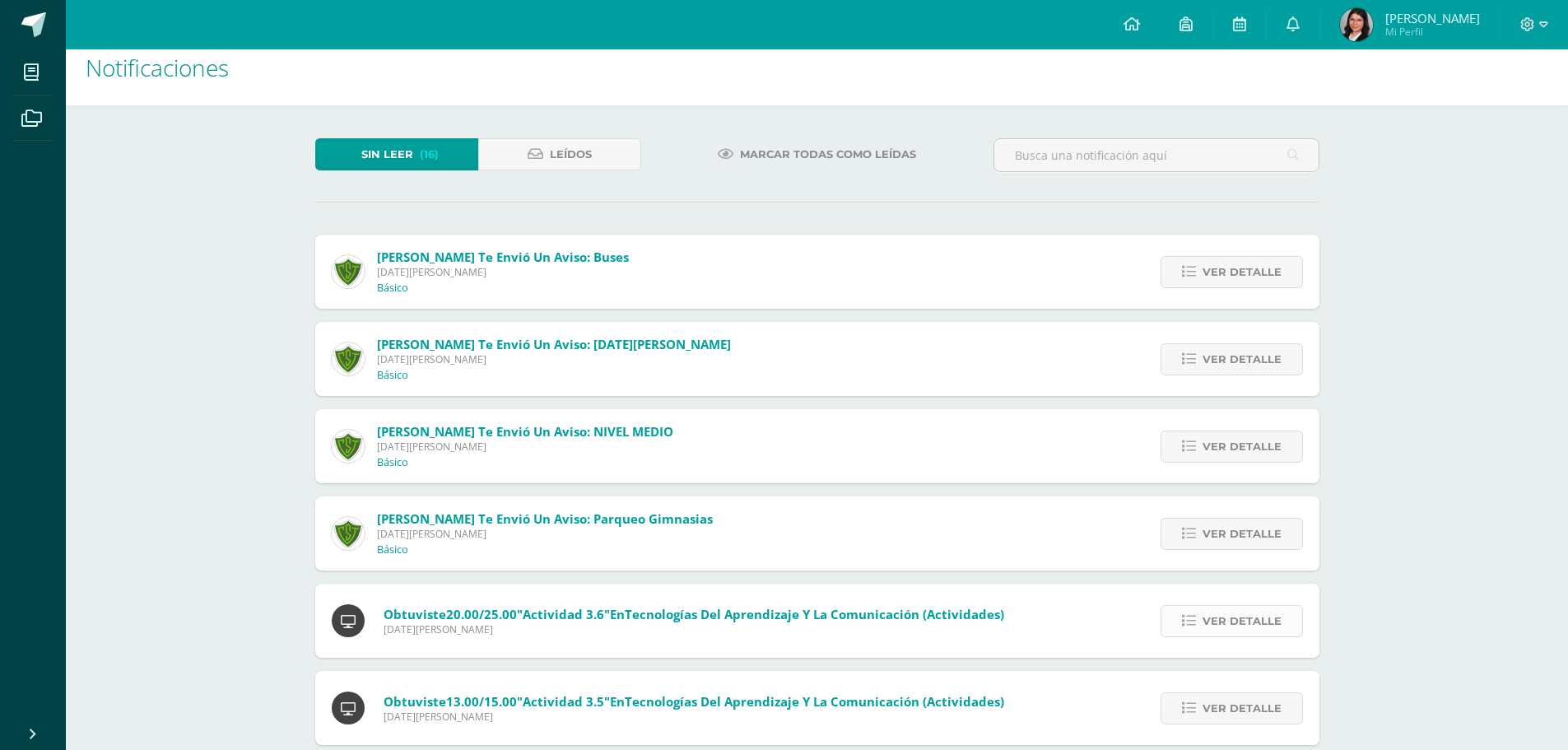
scroll to position [0, 0]
